Goal: Transaction & Acquisition: Obtain resource

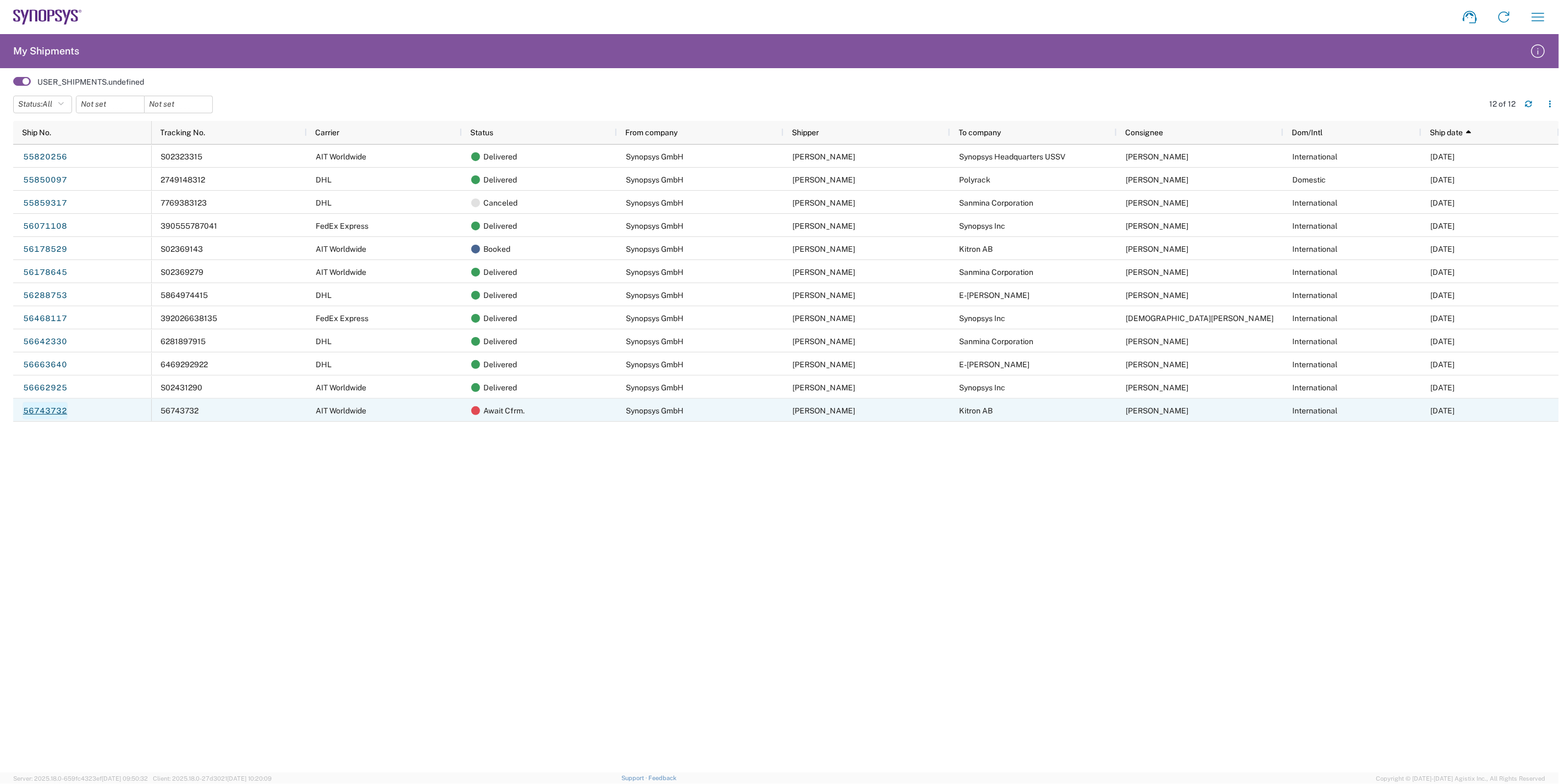
click at [55, 410] on link "56743732" at bounding box center [45, 410] width 45 height 18
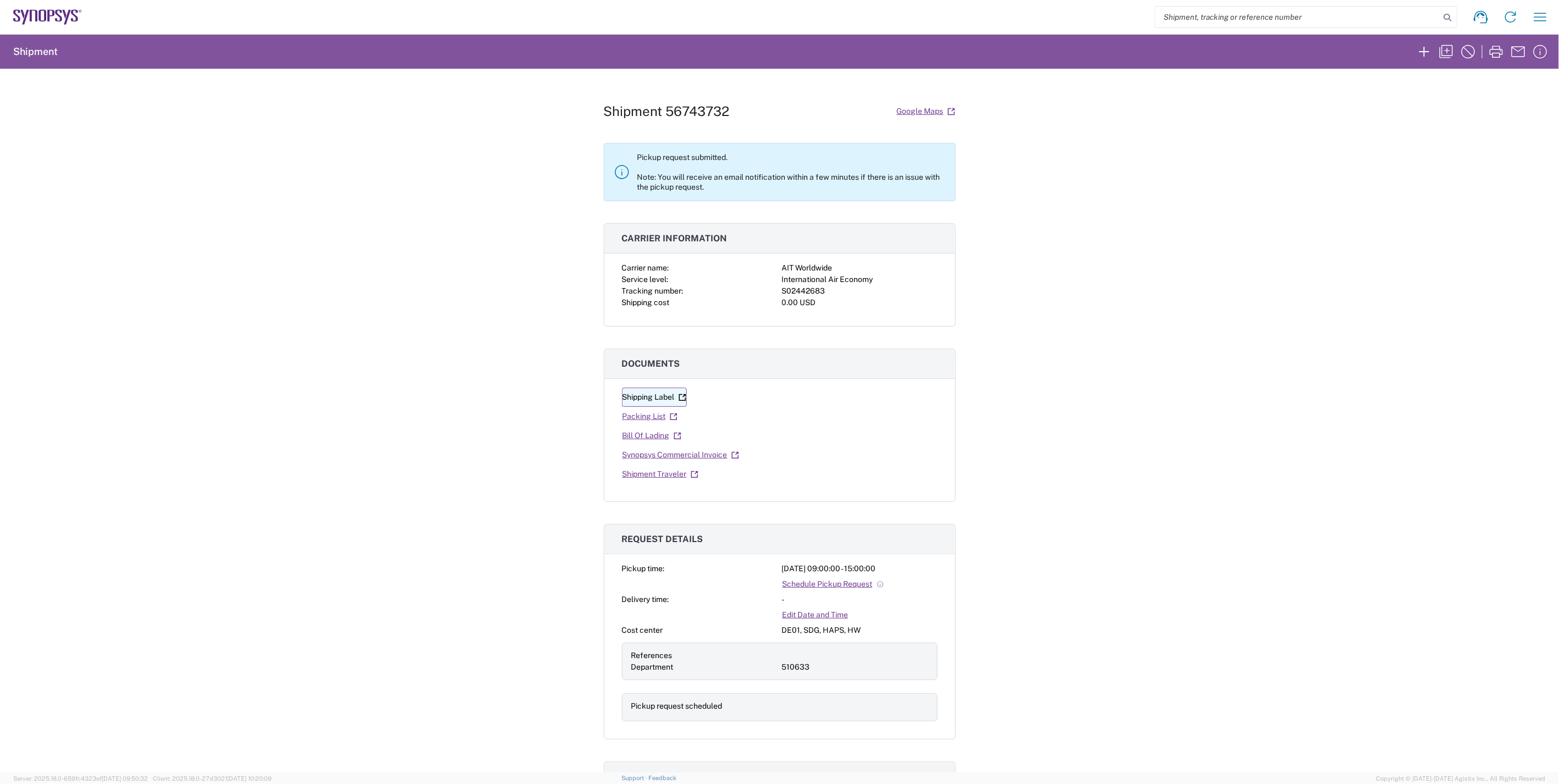
click at [638, 400] on link "Shipping Label" at bounding box center [654, 397] width 65 height 19
click at [644, 419] on link "Packing List" at bounding box center [650, 416] width 56 height 19
click at [634, 434] on link "Bill Of Lading" at bounding box center [652, 436] width 60 height 19
click at [678, 457] on link "Synopsys Commercial Invoice" at bounding box center [681, 455] width 117 height 19
click at [651, 418] on link "Packing List" at bounding box center [650, 416] width 56 height 19
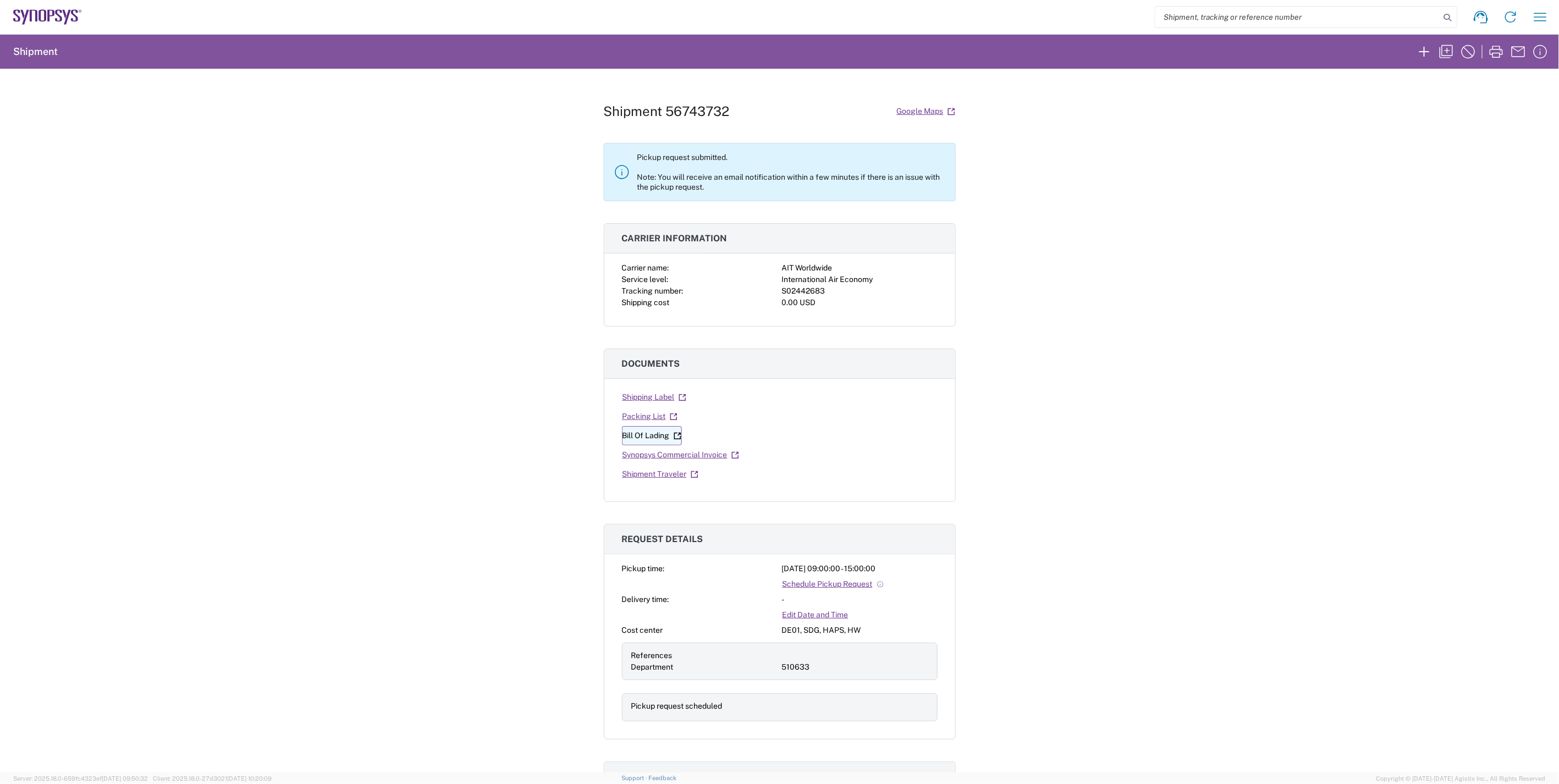
click at [645, 436] on link "Bill Of Lading" at bounding box center [652, 436] width 60 height 19
